Goal: Task Accomplishment & Management: Complete application form

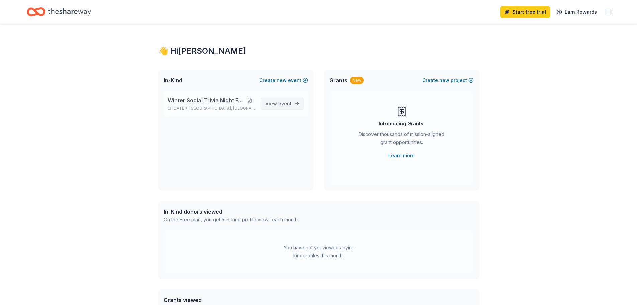
click at [283, 105] on span "event" at bounding box center [284, 104] width 13 height 6
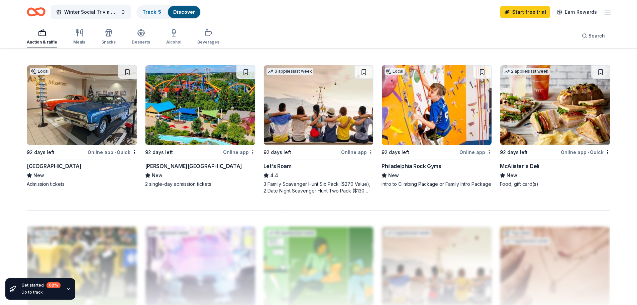
scroll to position [502, 0]
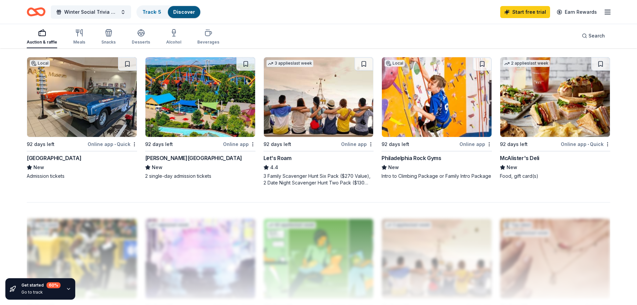
click at [427, 110] on img at bounding box center [437, 97] width 110 height 80
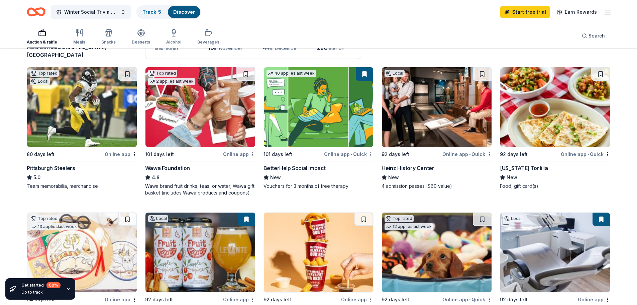
scroll to position [67, 0]
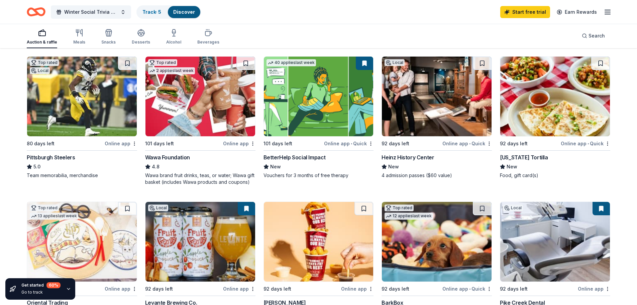
click at [567, 112] on img at bounding box center [555, 97] width 110 height 80
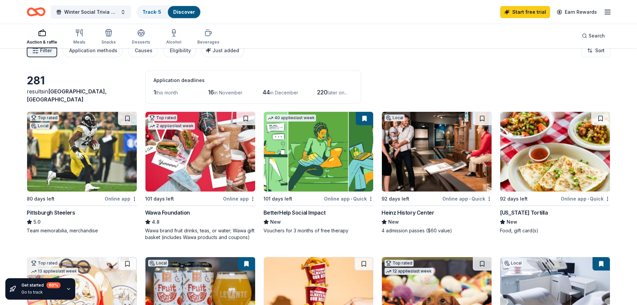
scroll to position [0, 0]
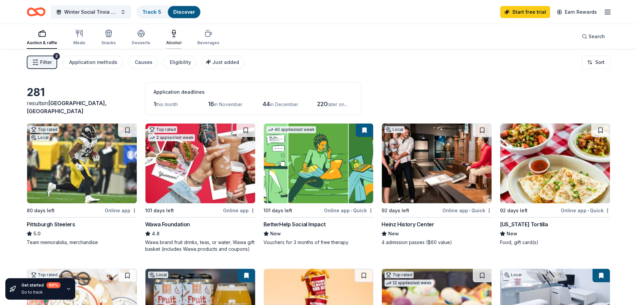
click at [170, 39] on div "Alcohol" at bounding box center [173, 37] width 15 height 16
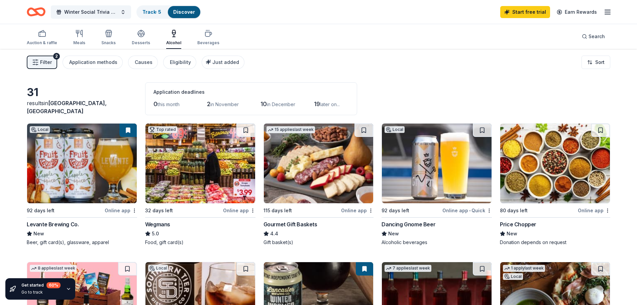
click at [313, 170] on img at bounding box center [319, 163] width 110 height 80
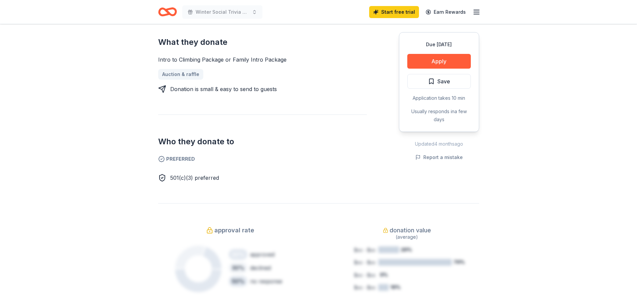
scroll to position [234, 0]
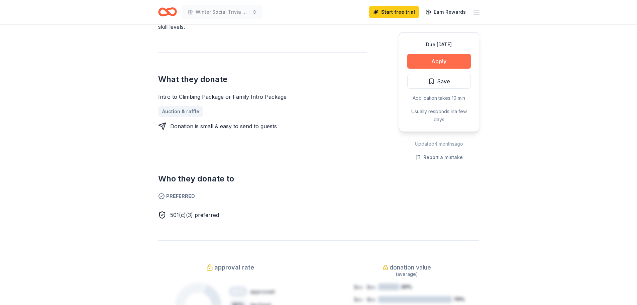
click at [430, 57] on button "Apply" at bounding box center [439, 61] width 64 height 15
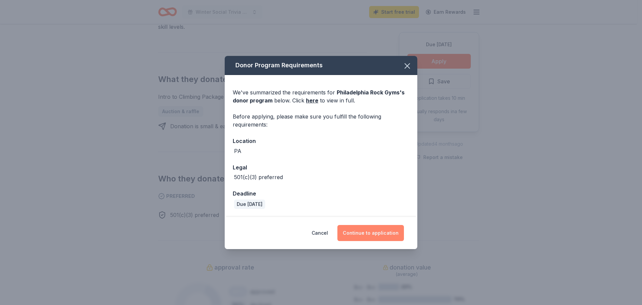
click at [366, 233] on button "Continue to application" at bounding box center [370, 233] width 67 height 16
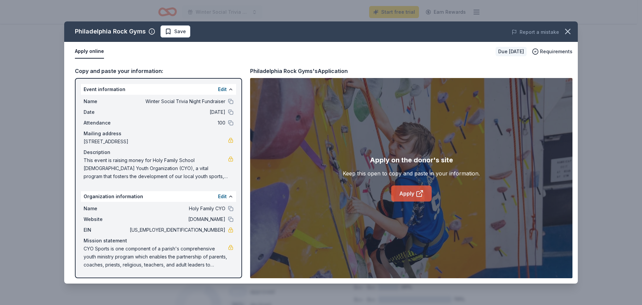
click at [409, 192] on link "Apply" at bounding box center [411, 193] width 40 height 16
click at [565, 30] on icon "button" at bounding box center [567, 31] width 9 height 9
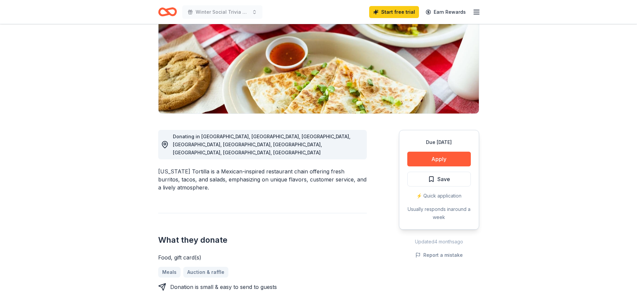
scroll to position [134, 0]
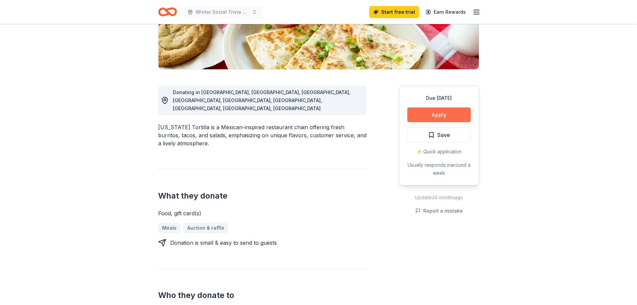
click at [422, 117] on button "Apply" at bounding box center [439, 114] width 64 height 15
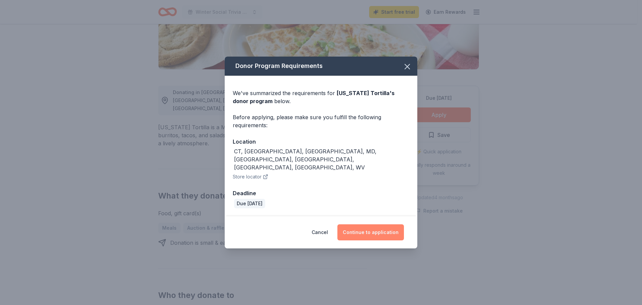
click at [365, 224] on button "Continue to application" at bounding box center [370, 232] width 67 height 16
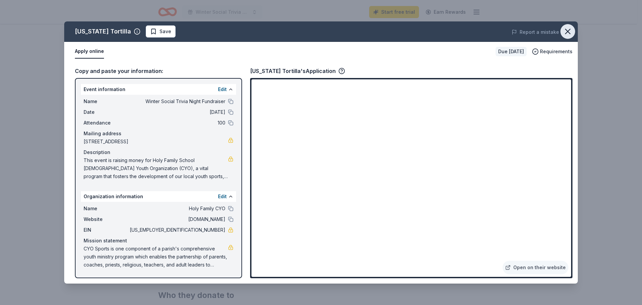
click at [567, 33] on icon "button" at bounding box center [568, 31] width 5 height 5
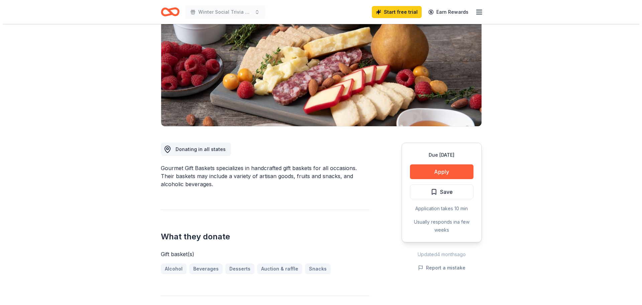
scroll to position [100, 0]
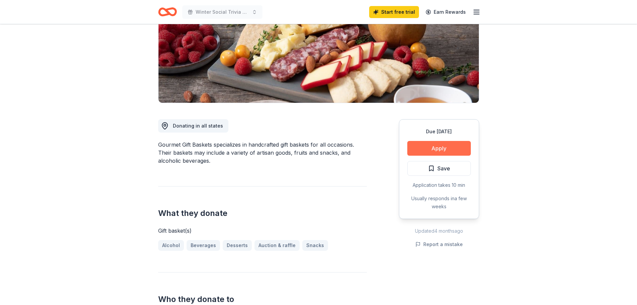
click at [429, 147] on button "Apply" at bounding box center [439, 148] width 64 height 15
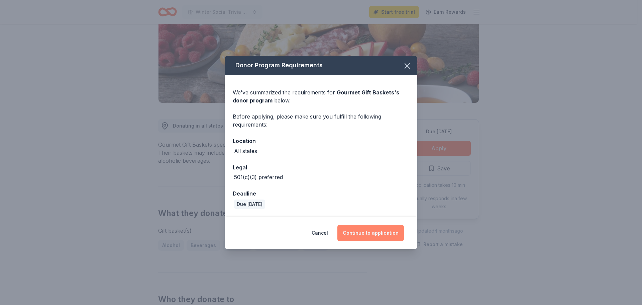
click at [365, 233] on button "Continue to application" at bounding box center [370, 233] width 67 height 16
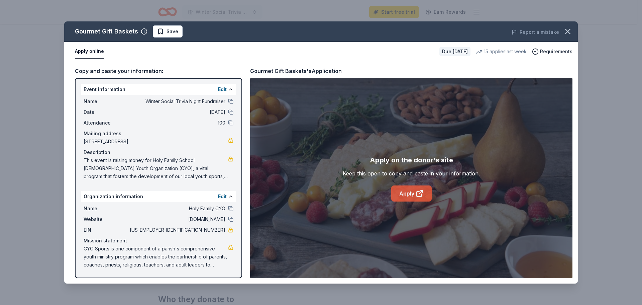
click at [404, 192] on link "Apply" at bounding box center [411, 193] width 40 height 16
